Goal: Task Accomplishment & Management: Use online tool/utility

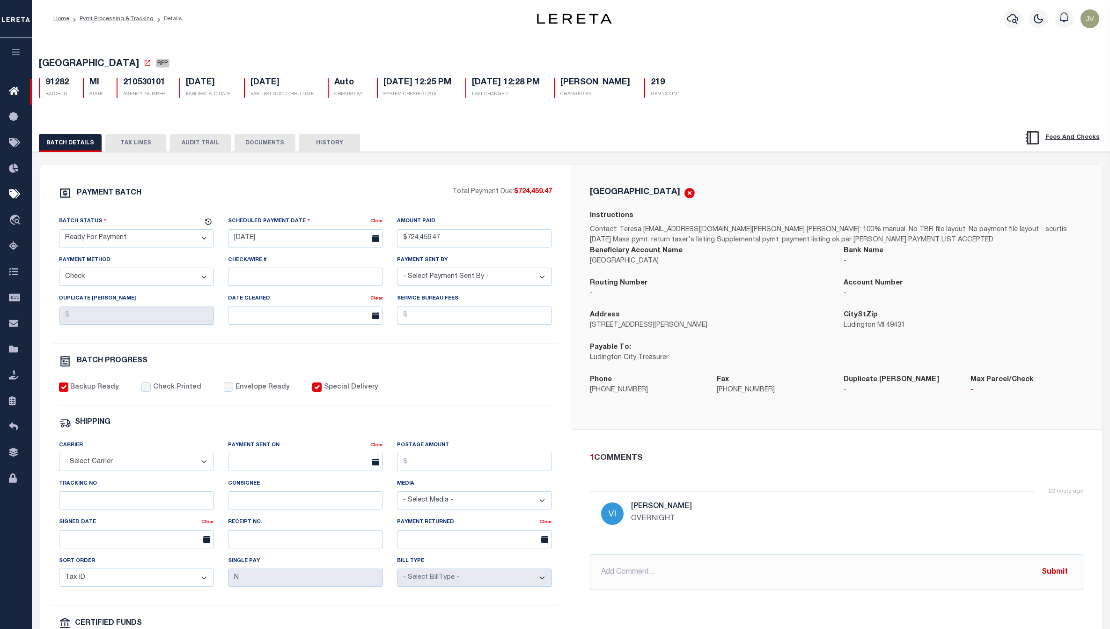
select select "RFP"
select select "CHK"
select select "[PERSON_NAME]"
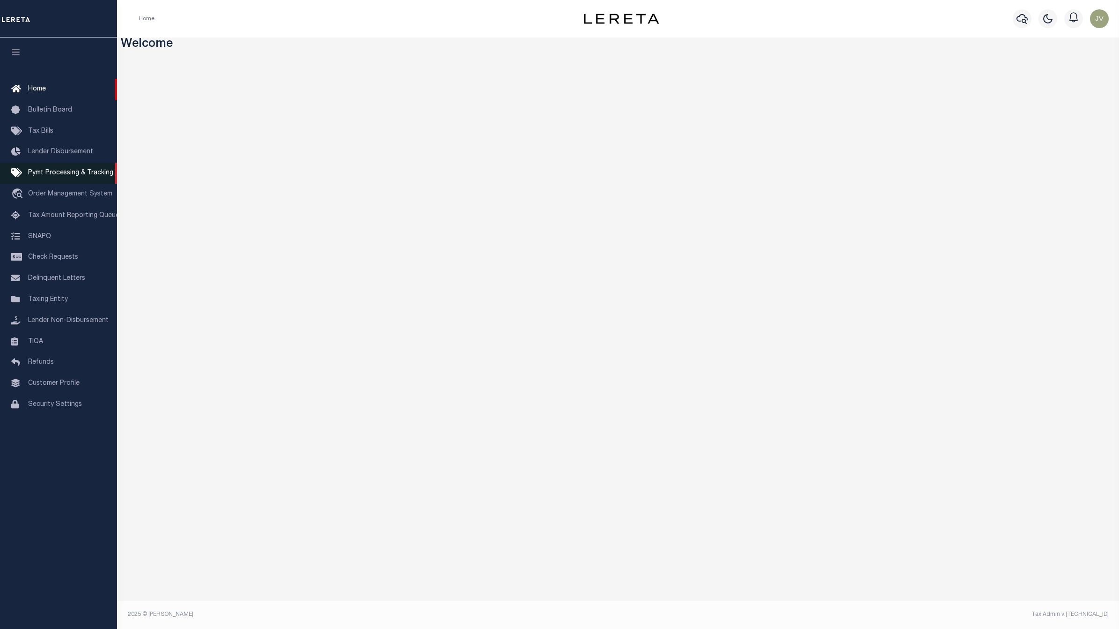
click at [84, 169] on link "Pymt Processing & Tracking" at bounding box center [58, 173] width 117 height 21
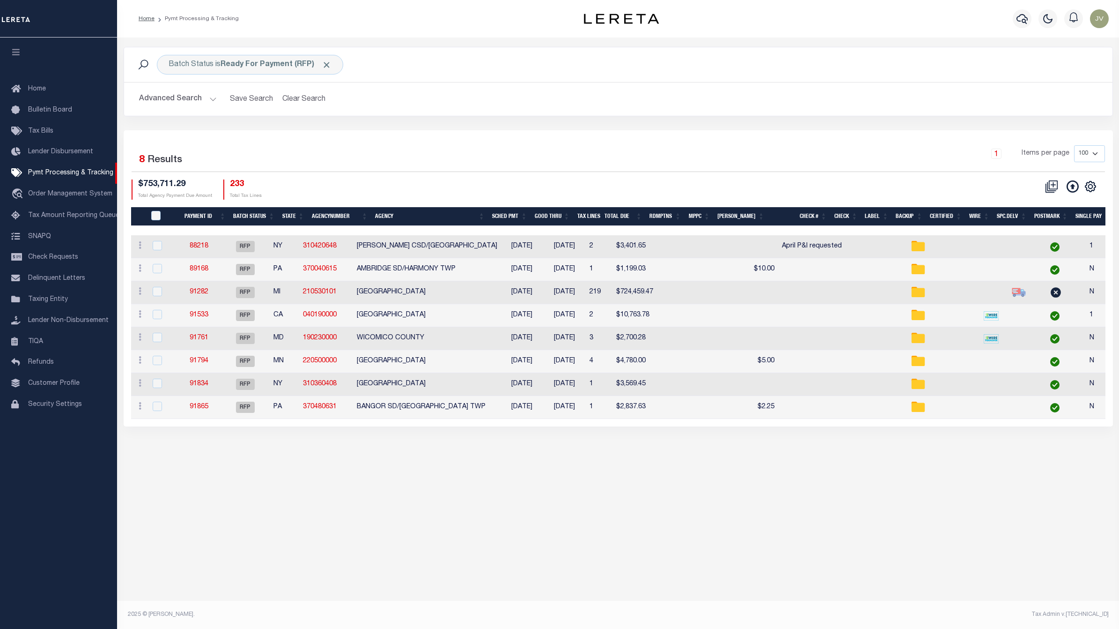
click at [813, 130] on div "Selected 8 Results 1 Items per page 100 200 500 1000 $753,711.29" at bounding box center [619, 278] width 990 height 296
click at [157, 214] on input "PayeePmtBatchStatus" at bounding box center [155, 215] width 9 height 9
checkbox input "true"
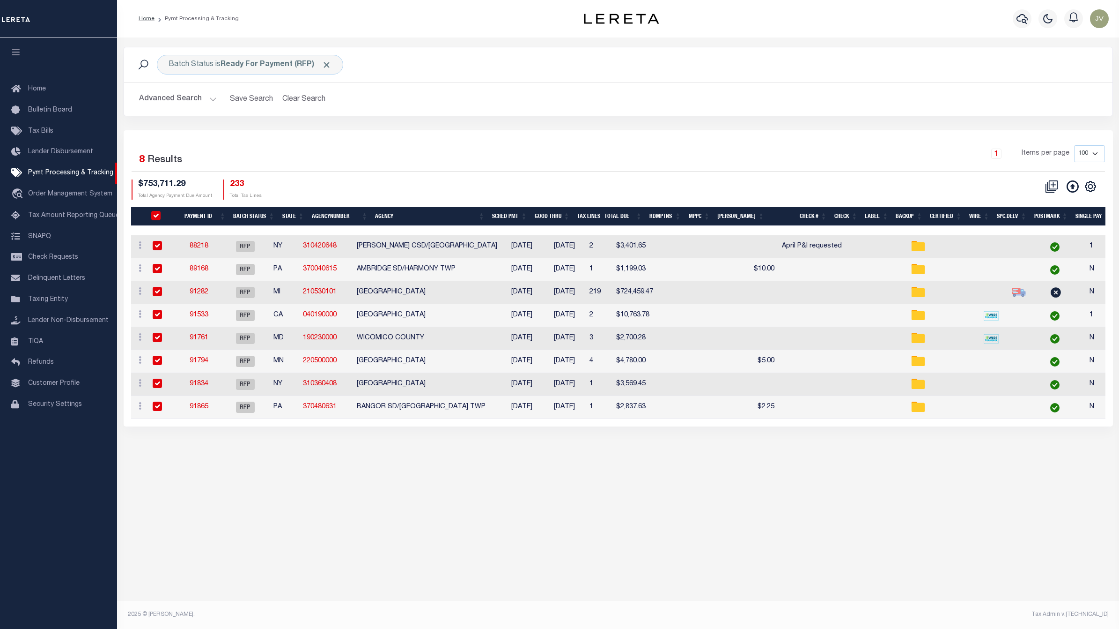
checkbox input "true"
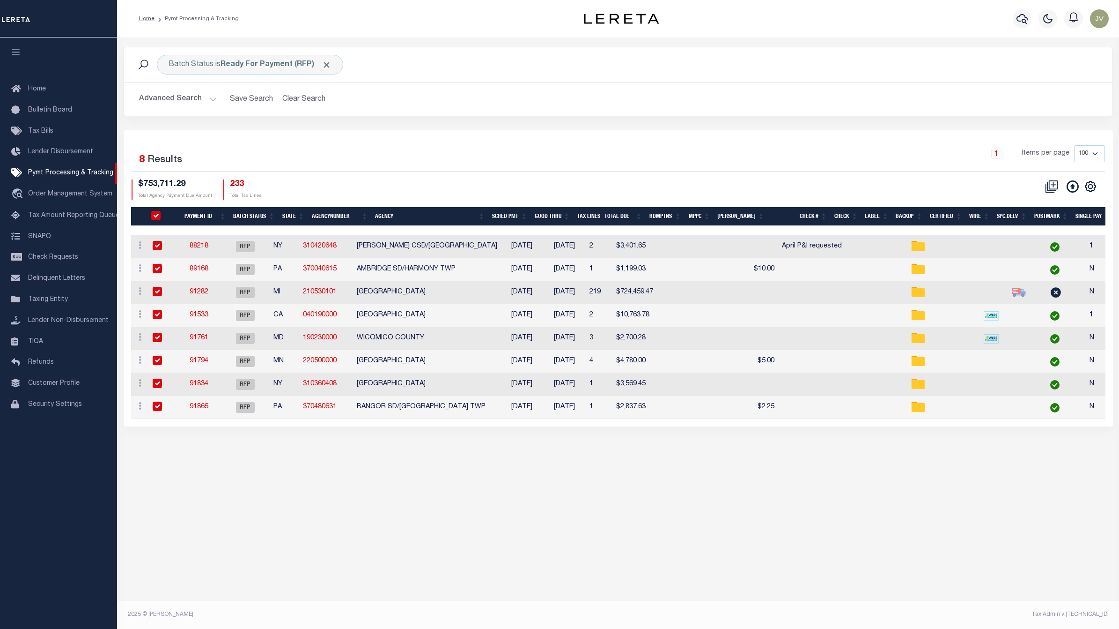
checkbox input "true"
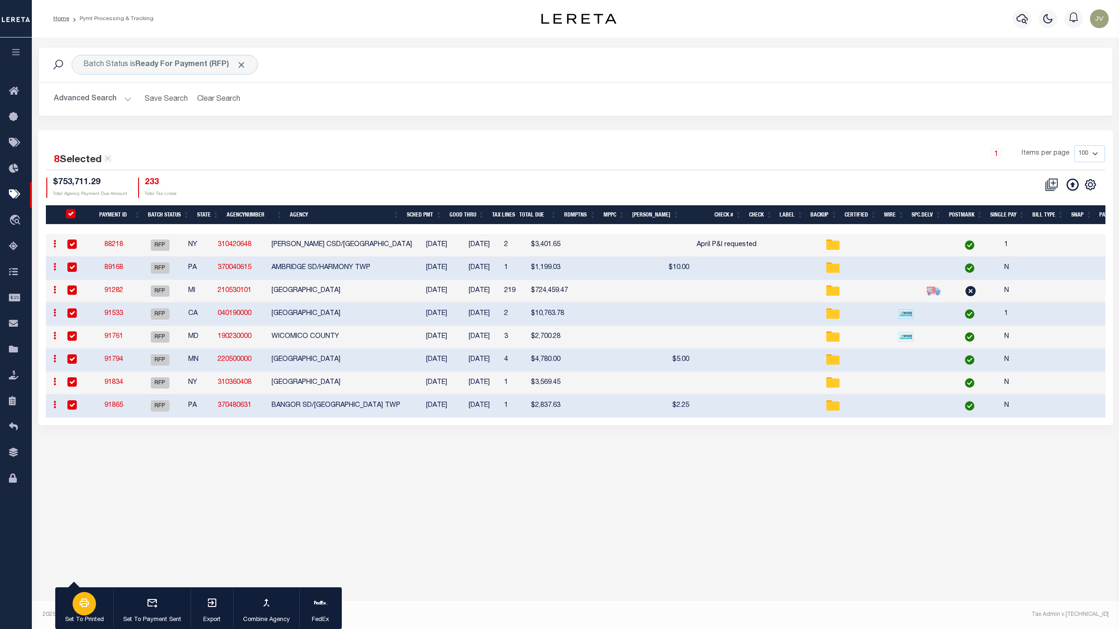
click at [76, 605] on div "button" at bounding box center [84, 603] width 23 height 23
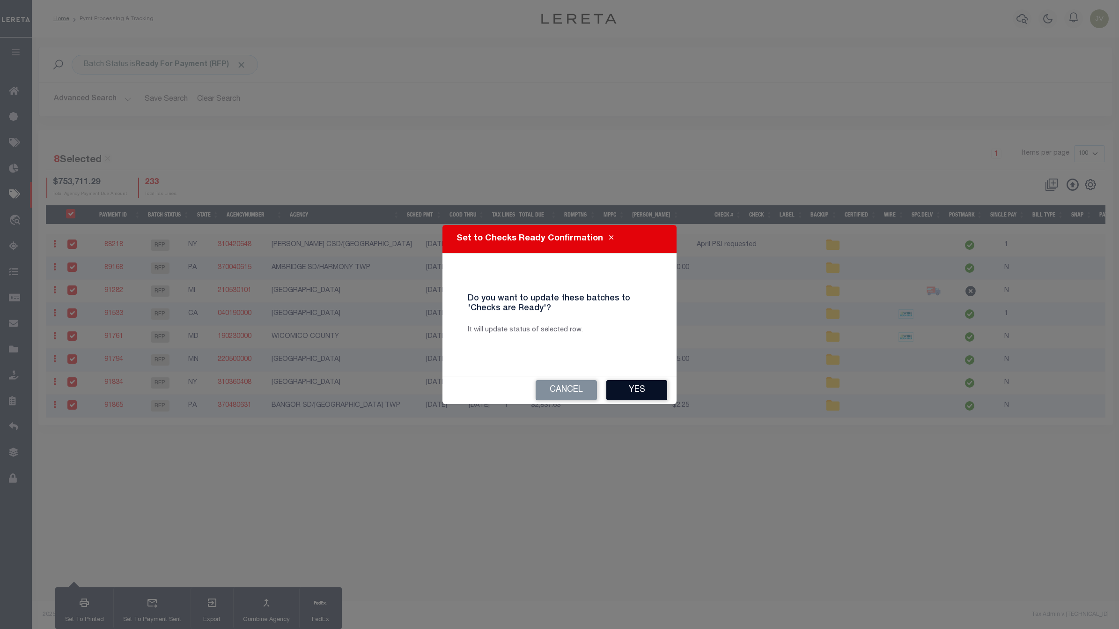
click at [626, 386] on button "Yes" at bounding box center [636, 390] width 61 height 20
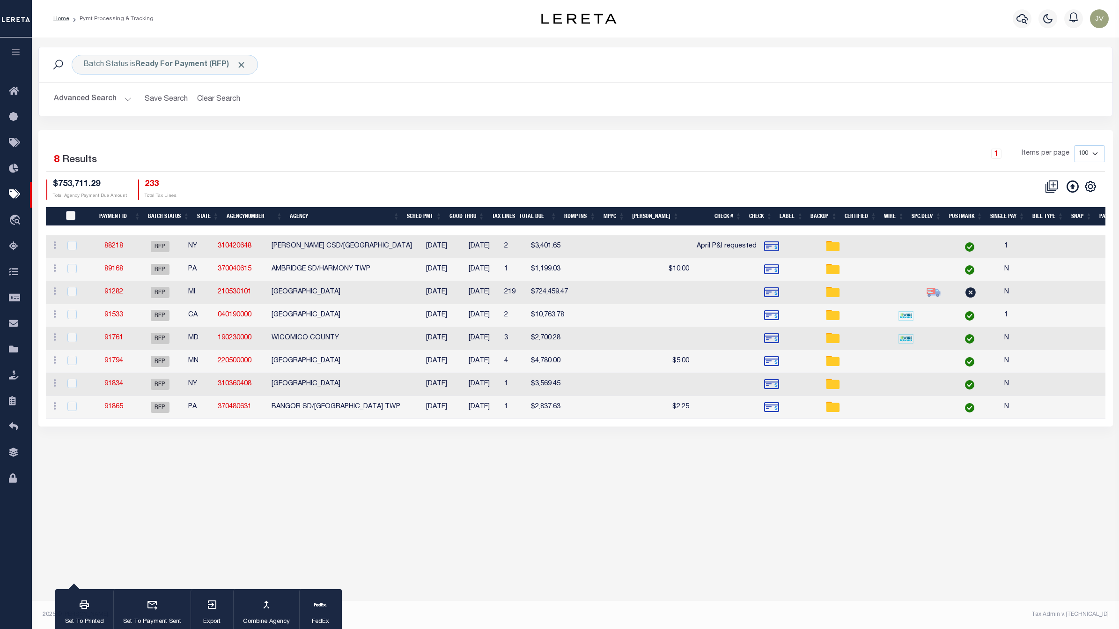
click at [74, 211] on input "PayeePmtBatchStatus" at bounding box center [70, 215] width 9 height 9
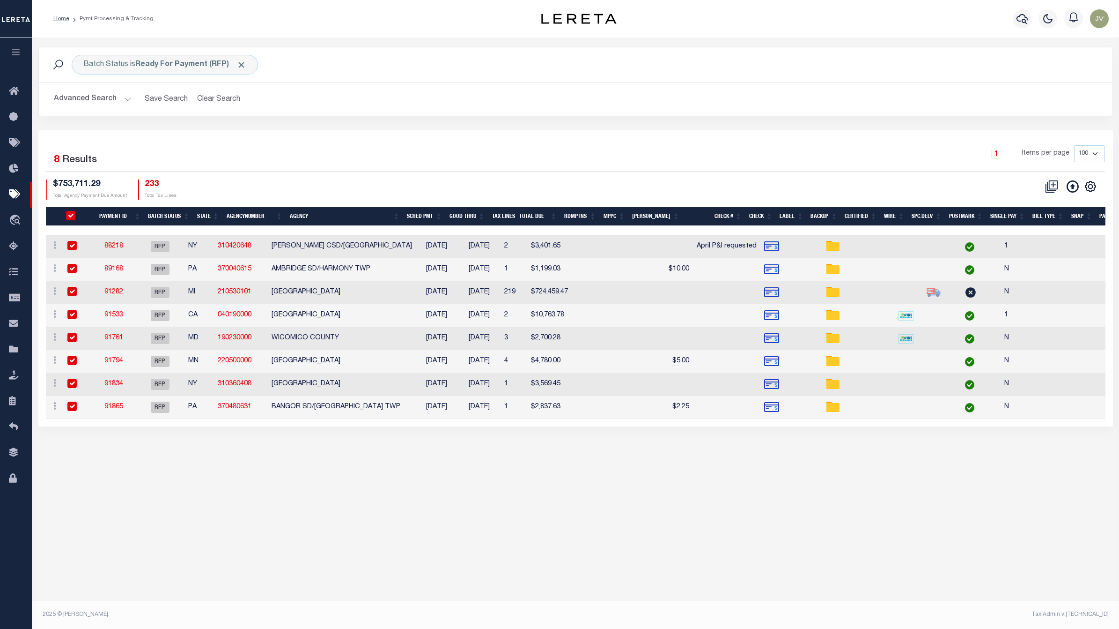
checkbox input "true"
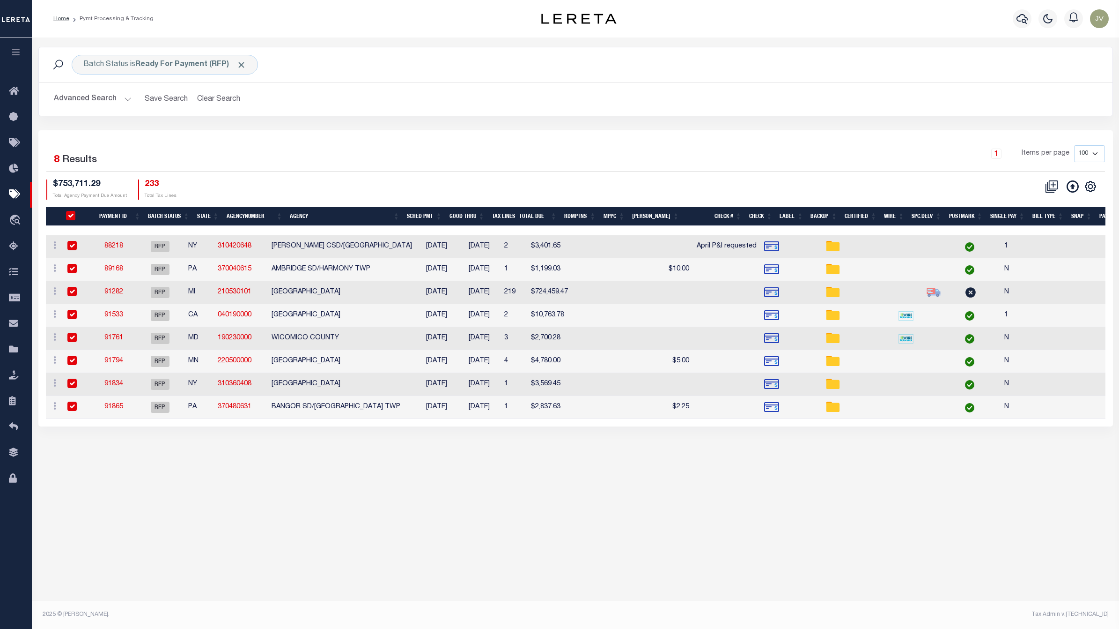
checkbox input "true"
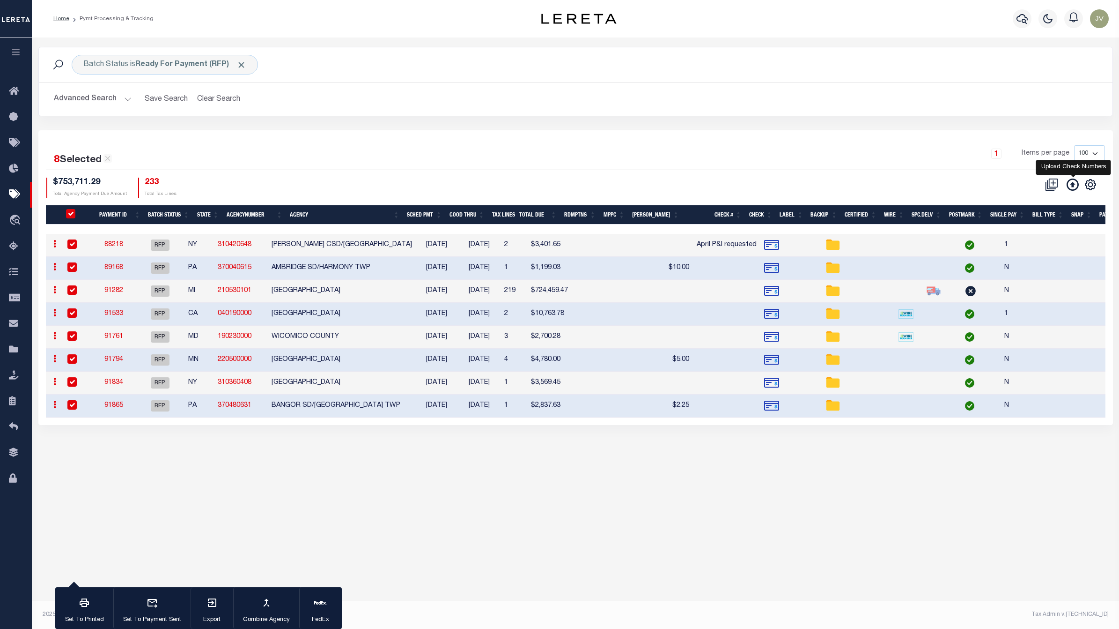
click at [1073, 183] on icon at bounding box center [1073, 184] width 12 height 12
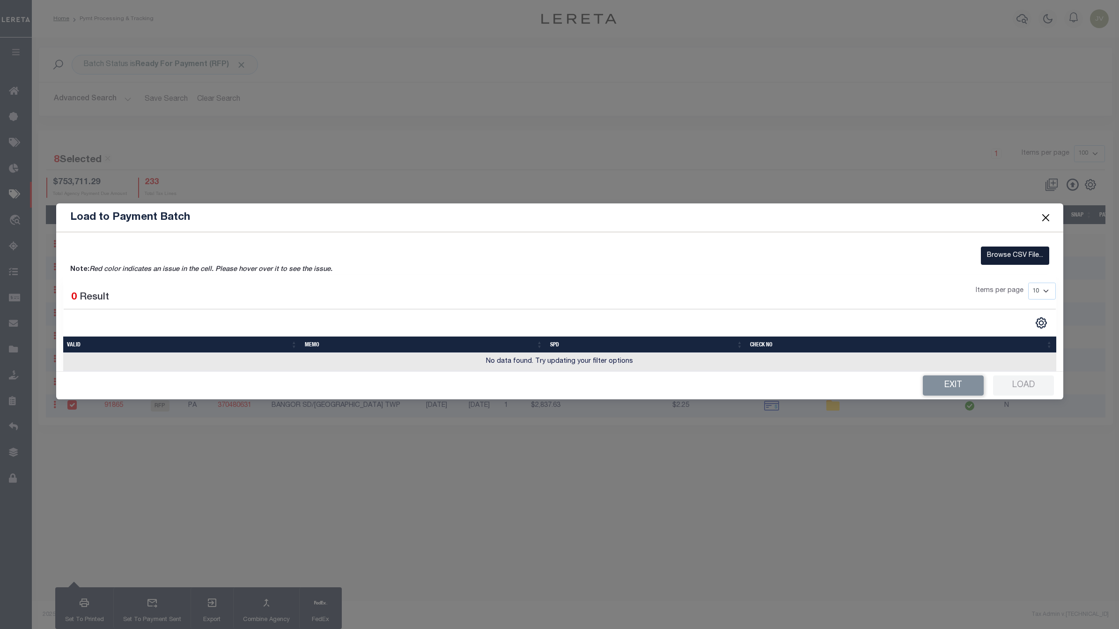
click at [1014, 256] on label "Browse CSV File..." at bounding box center [1015, 255] width 68 height 18
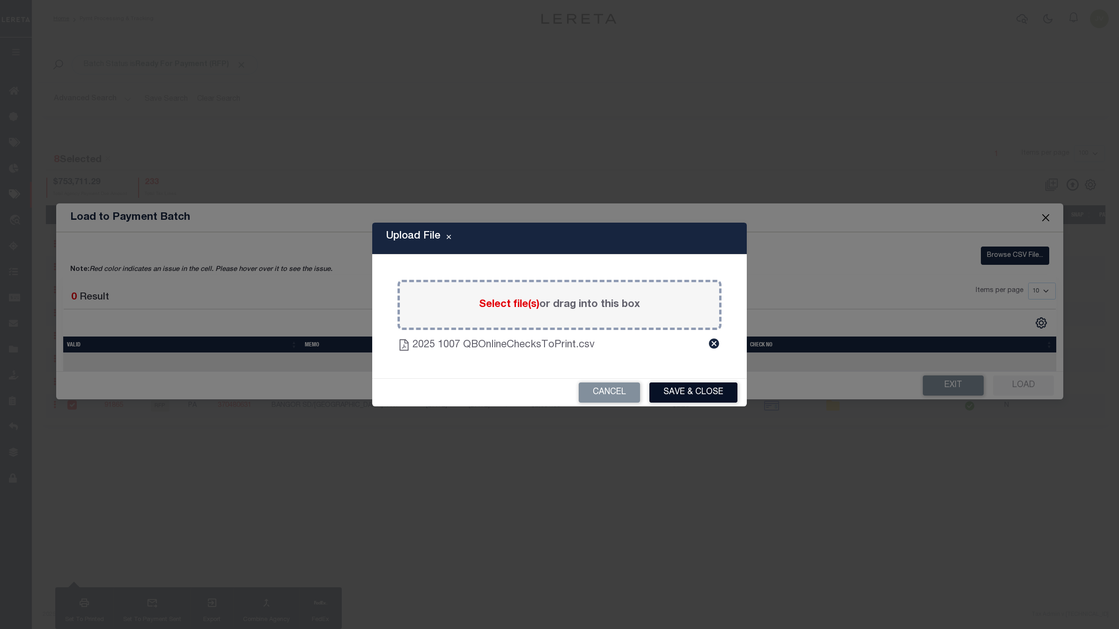
click at [680, 392] on button "Save & Close" at bounding box center [694, 392] width 88 height 20
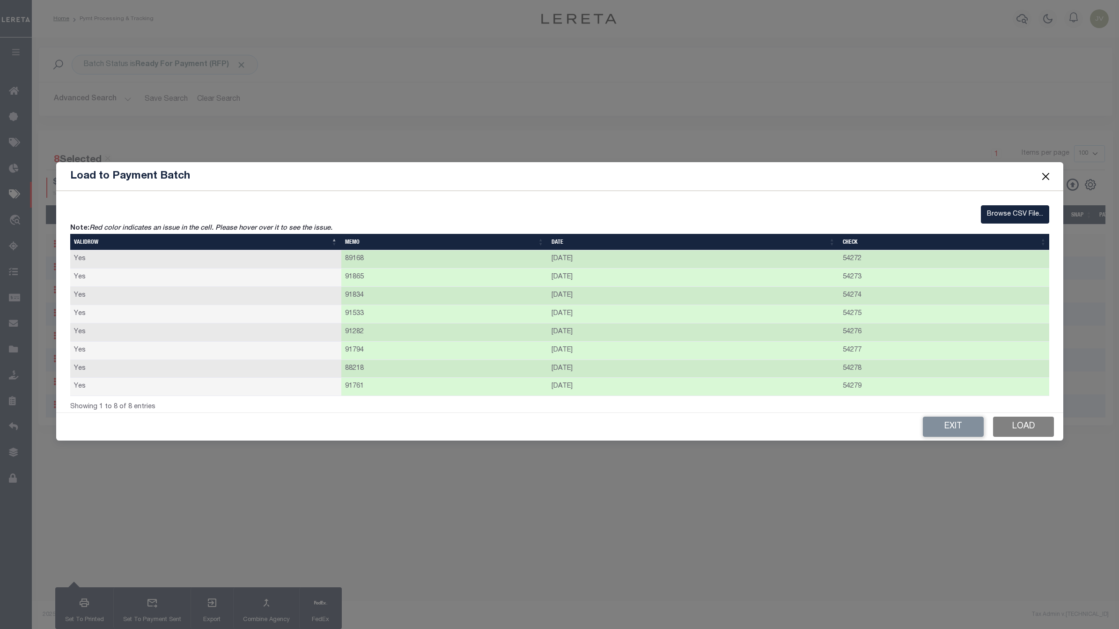
click at [1031, 430] on button "Load" at bounding box center [1023, 426] width 61 height 20
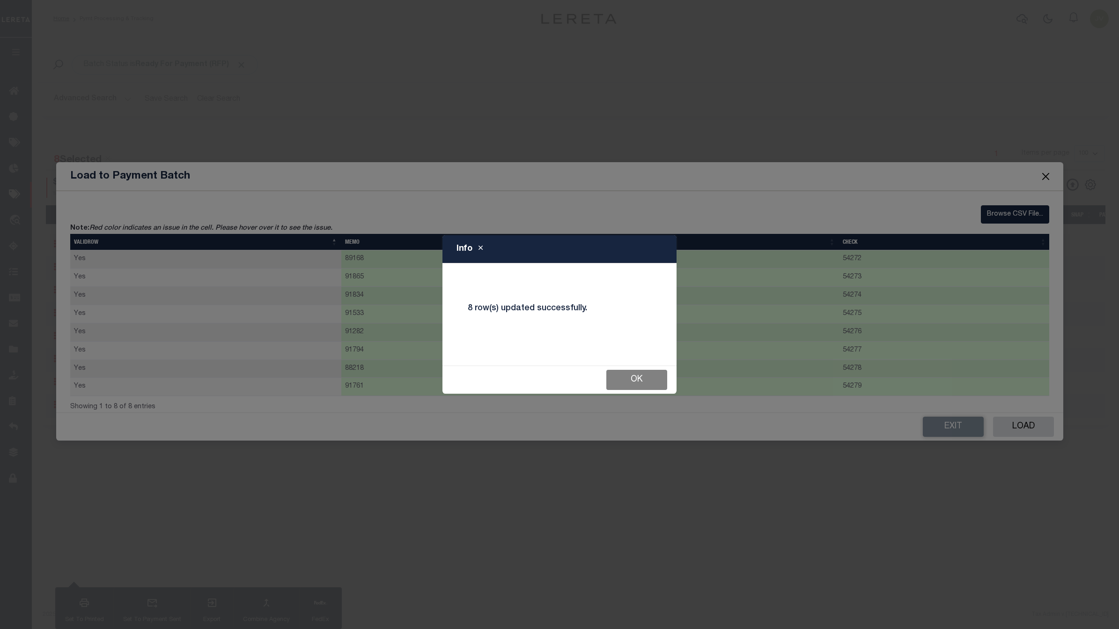
click at [629, 384] on button "Ok" at bounding box center [636, 380] width 61 height 20
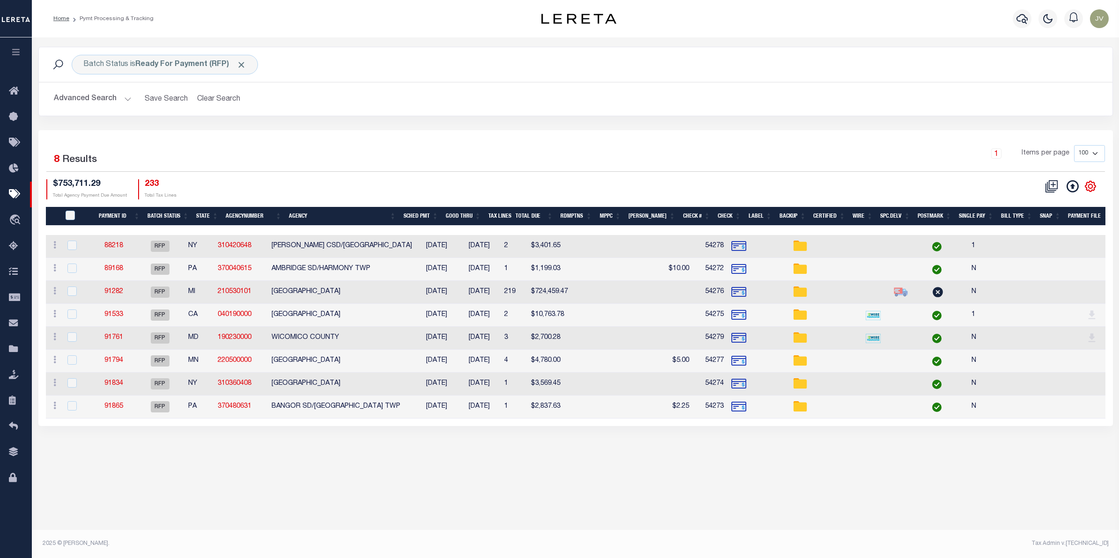
click at [1094, 181] on icon "" at bounding box center [1091, 186] width 10 height 10
click at [1058, 205] on link "CSV" at bounding box center [1051, 202] width 91 height 18
click at [194, 65] on b "Ready For Payment (RFP)" at bounding box center [190, 64] width 111 height 7
select select "RFP"
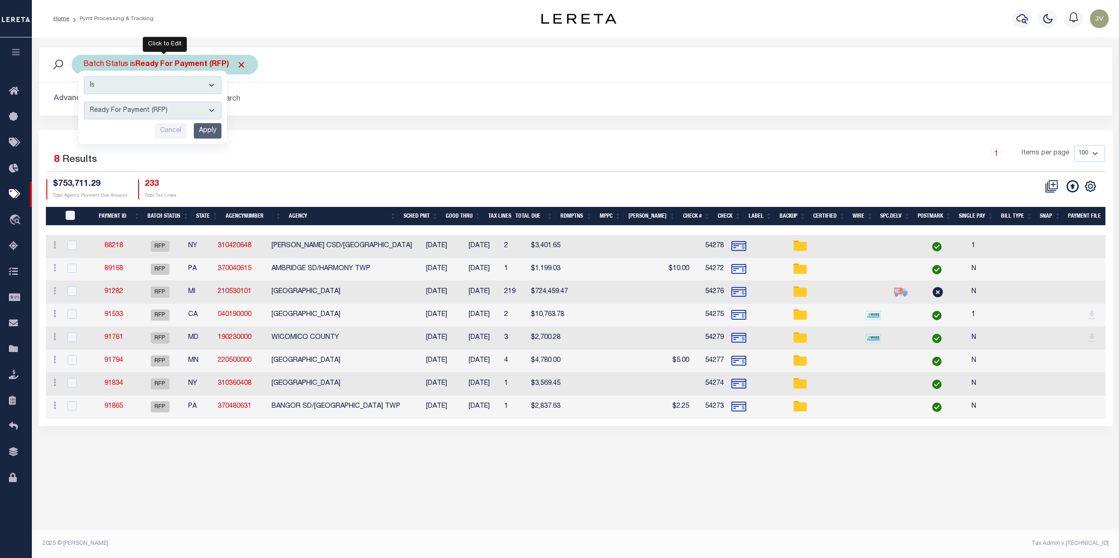
click at [203, 104] on select "Awaiting Funds (AWF) Cleared and Complete (CAC) New Check Needed (NCN) Payment …" at bounding box center [153, 111] width 138 height 18
click at [391, 141] on div "8 Selected 8 Results 1 Items per page 100 200 500 1000 $753,711.29" at bounding box center [575, 278] width 1075 height 296
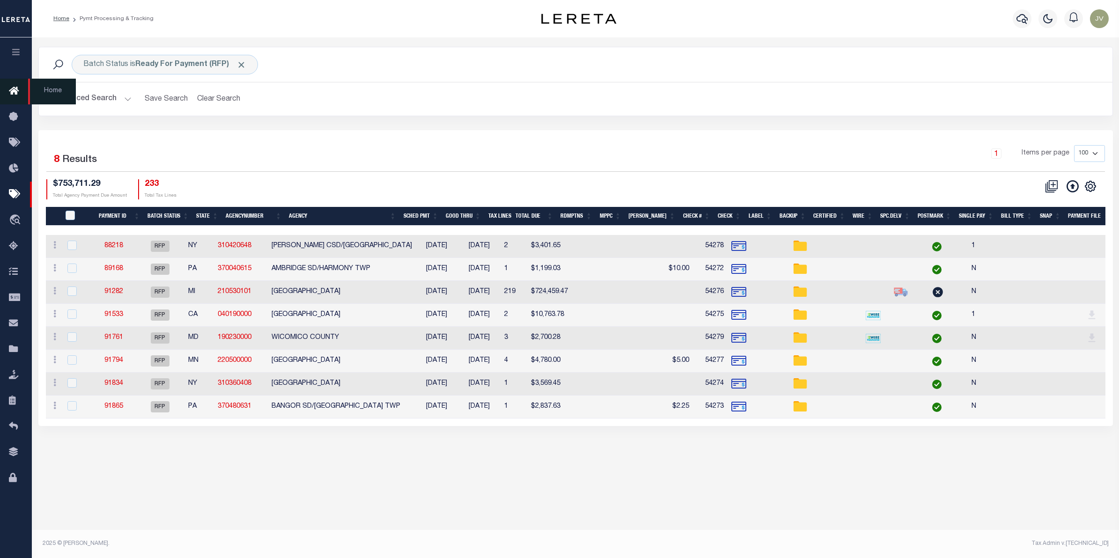
click at [17, 95] on icon at bounding box center [16, 92] width 15 height 12
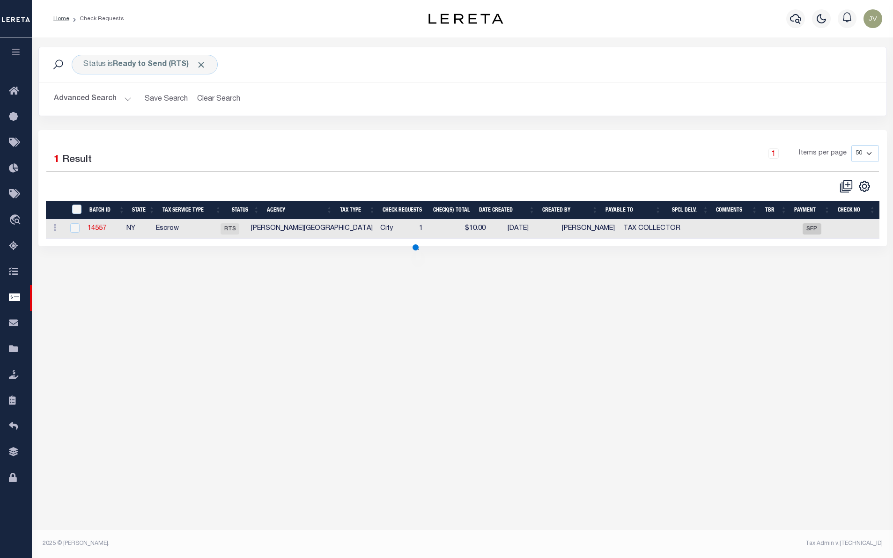
select select "50"
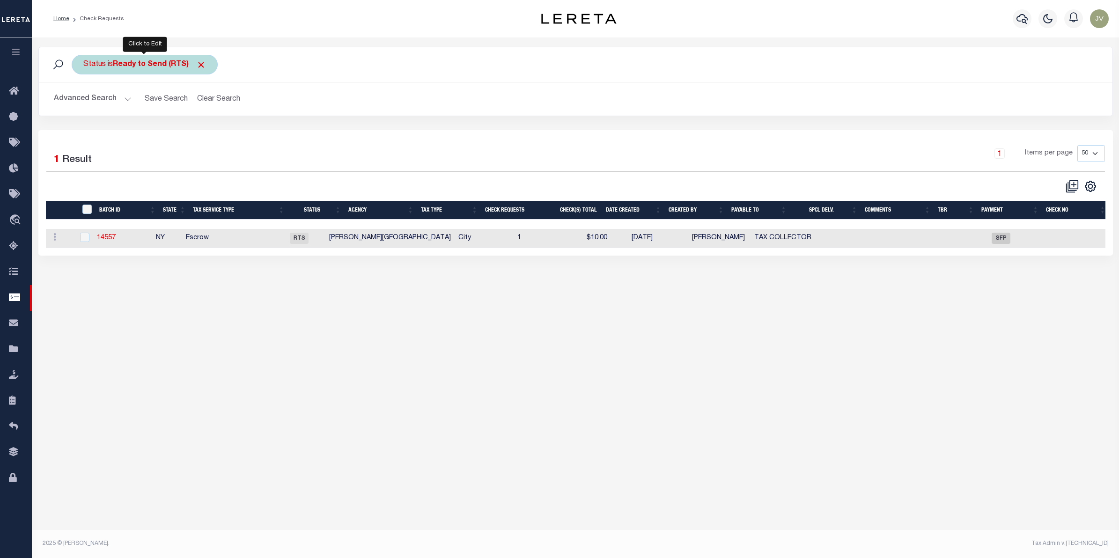
click at [145, 59] on div "Status is Ready to Send (RTS)" at bounding box center [145, 65] width 146 height 20
select select "RTS"
